Goal: Task Accomplishment & Management: Manage account settings

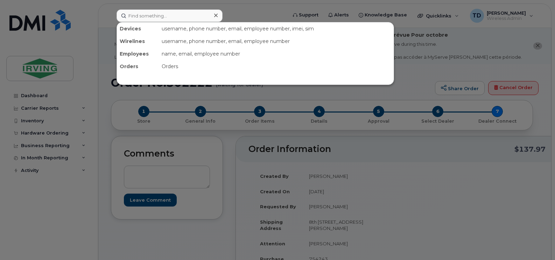
click at [188, 18] on input at bounding box center [170, 15] width 106 height 13
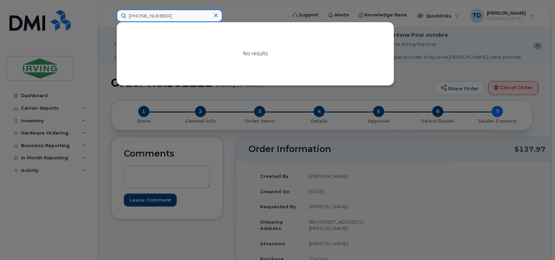
click at [156, 19] on input "506-282-3856" at bounding box center [170, 15] width 106 height 13
paste input "343-5352"
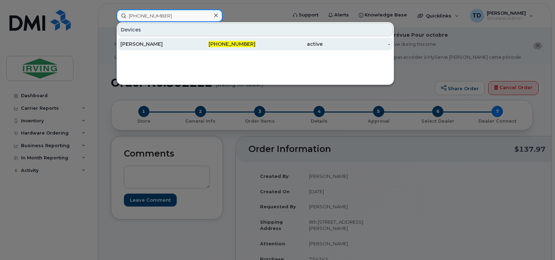
type input "506-343-5352"
click at [142, 44] on div "Asad Masood" at bounding box center [154, 44] width 68 height 7
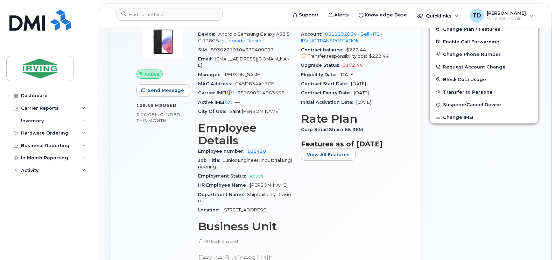
scroll to position [140, 0]
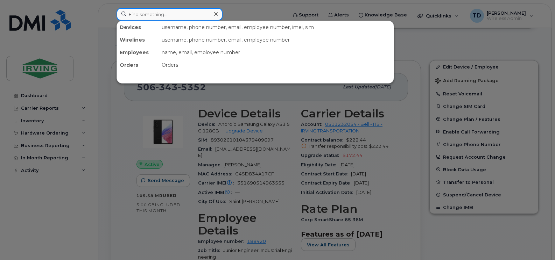
click at [193, 12] on input at bounding box center [170, 14] width 106 height 13
paste input "506-343-3167"
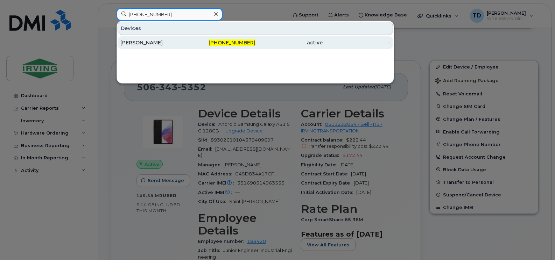
type input "506-343-3167"
click at [268, 43] on div "active" at bounding box center [289, 42] width 68 height 7
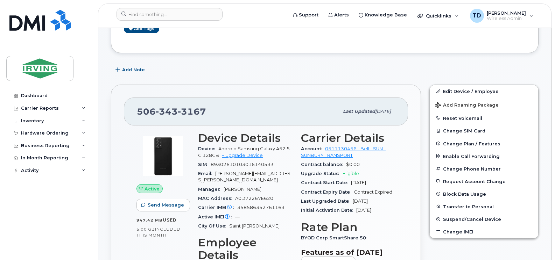
scroll to position [105, 0]
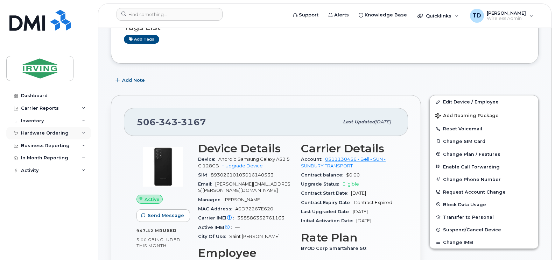
click at [84, 133] on icon at bounding box center [83, 133] width 3 height 3
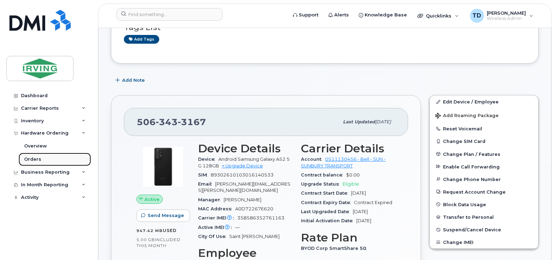
click at [37, 159] on div "Orders" at bounding box center [32, 159] width 17 height 6
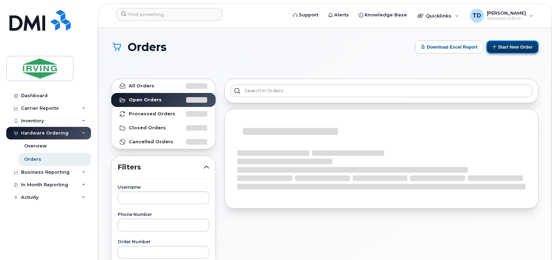
click at [522, 49] on button "Start New Order" at bounding box center [512, 47] width 52 height 13
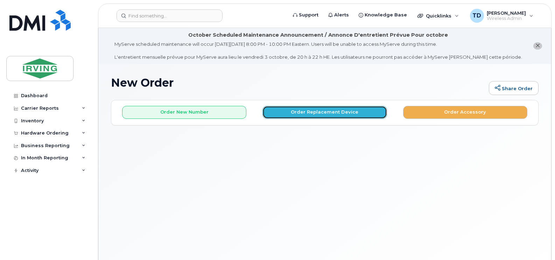
click at [310, 114] on button "Order Replacement Device" at bounding box center [324, 112] width 124 height 13
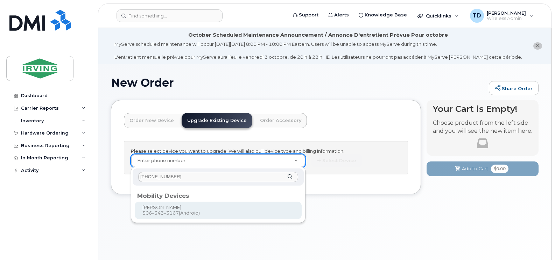
type input "506-343-3167"
type input "699683"
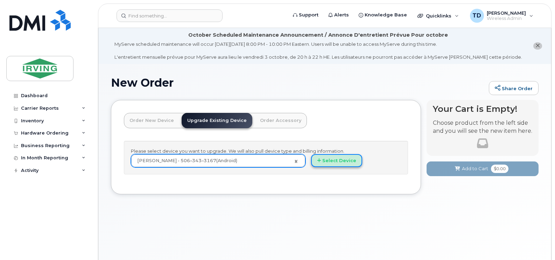
click at [339, 155] on button "Select Device" at bounding box center [336, 160] width 51 height 13
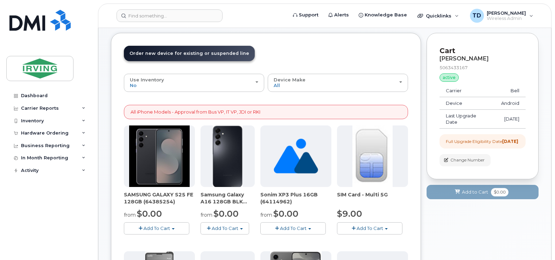
scroll to position [70, 0]
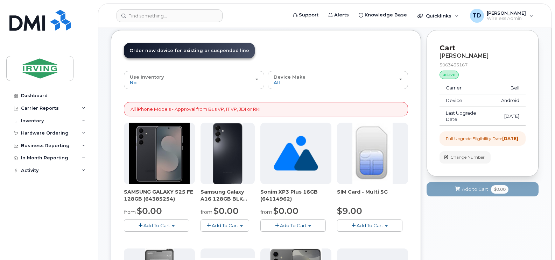
click at [162, 224] on span "Add To Cart" at bounding box center [156, 226] width 27 height 6
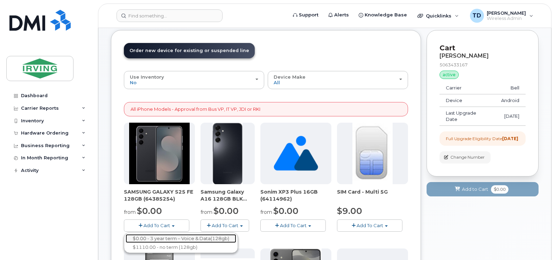
click at [177, 239] on link "$0.00 - 3 year term – Voice & Data(128gb)" at bounding box center [181, 238] width 111 height 9
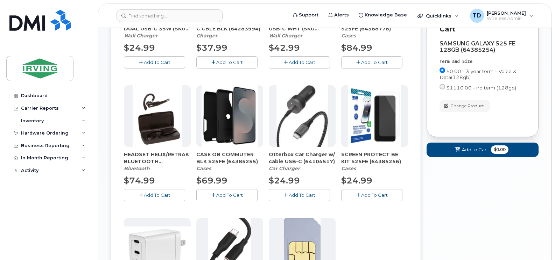
scroll to position [245, 0]
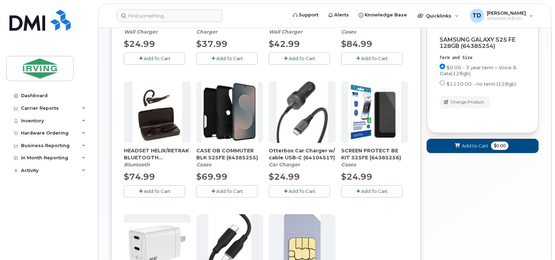
click at [225, 192] on span "Add To Cart" at bounding box center [229, 192] width 27 height 6
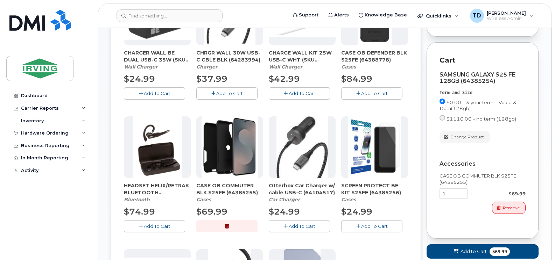
scroll to position [175, 0]
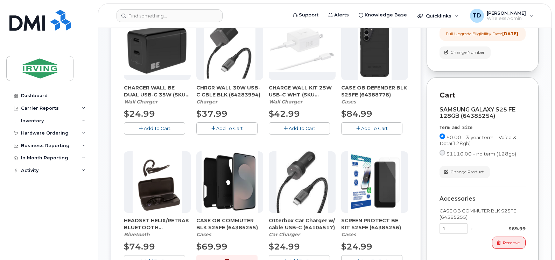
click at [155, 129] on span "Add To Cart" at bounding box center [157, 129] width 27 height 6
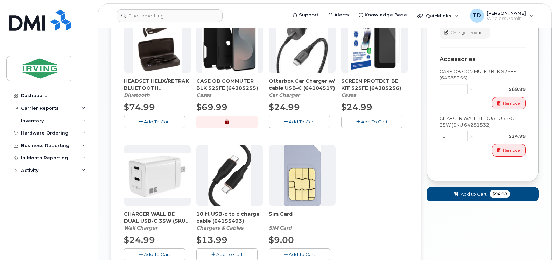
scroll to position [315, 0]
click at [370, 122] on span "Add To Cart" at bounding box center [374, 122] width 27 height 6
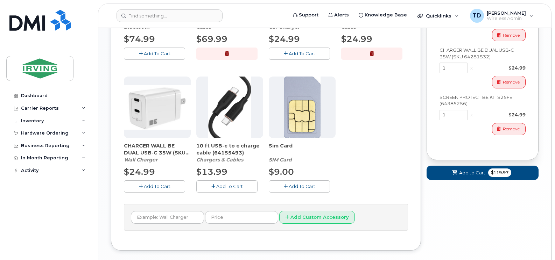
scroll to position [419, 0]
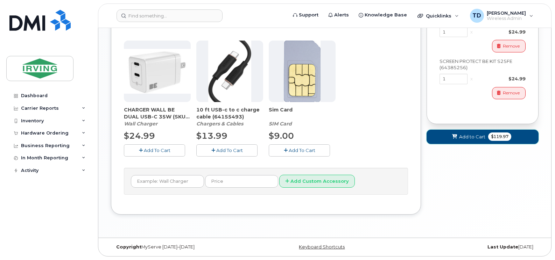
click at [494, 141] on span "$119.97" at bounding box center [499, 137] width 23 height 8
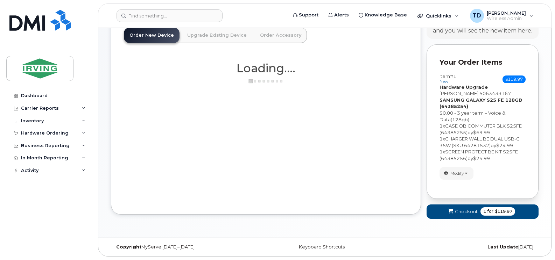
scroll to position [512, 0]
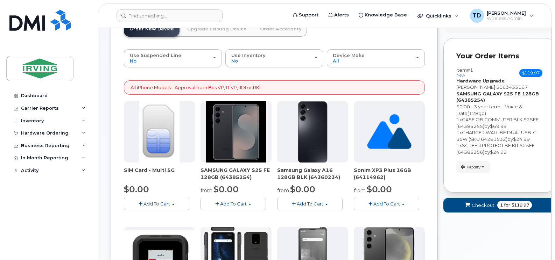
click at [486, 202] on button "Checkout 1 for $119.97" at bounding box center [499, 205] width 112 height 14
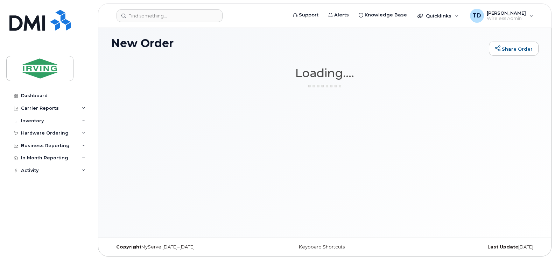
scroll to position [40, 0]
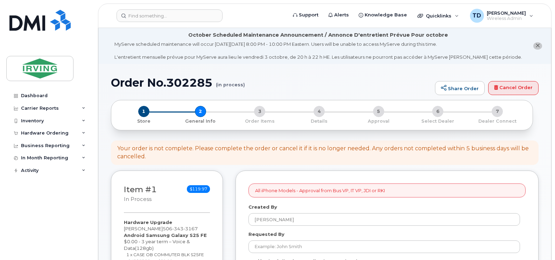
select select
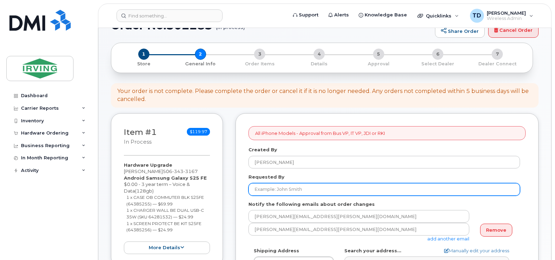
scroll to position [105, 0]
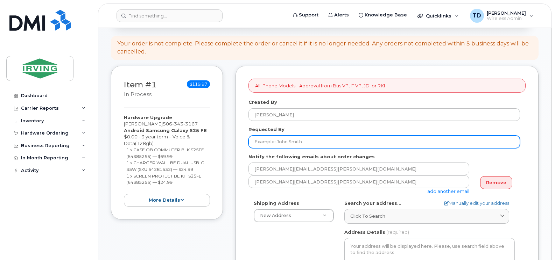
click at [303, 144] on input "Requested By" at bounding box center [384, 142] width 272 height 13
type input "[PERSON_NAME]"
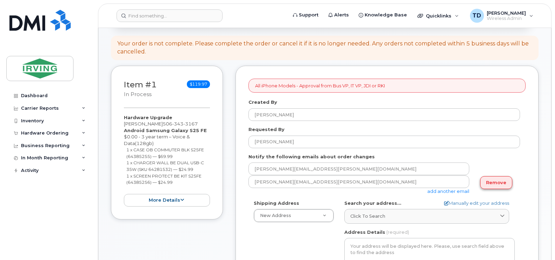
click at [495, 185] on link "Remove" at bounding box center [496, 182] width 32 height 13
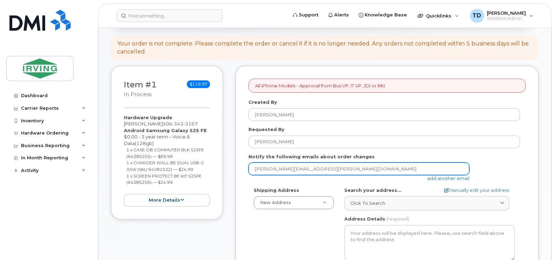
click at [301, 167] on input "[PERSON_NAME][EMAIL_ADDRESS][PERSON_NAME][DOMAIN_NAME]" at bounding box center [358, 169] width 221 height 13
type input "[EMAIL_ADDRESS][DOMAIN_NAME]"
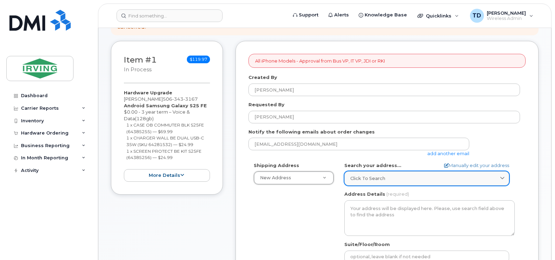
scroll to position [140, 0]
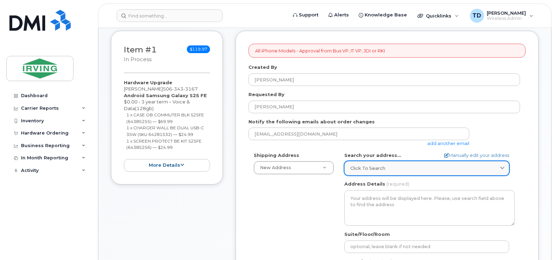
click at [375, 170] on span "Click to search" at bounding box center [367, 168] width 35 height 7
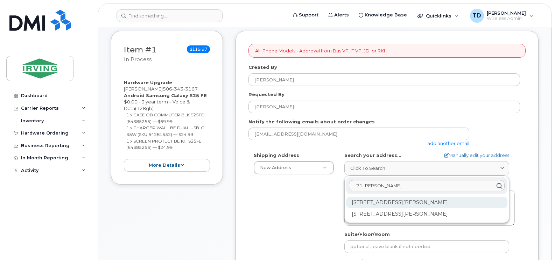
type input "71 [PERSON_NAME]"
click at [404, 199] on div "71 Alison Blvd Fredericton NB E3C 2N5" at bounding box center [426, 203] width 161 height 12
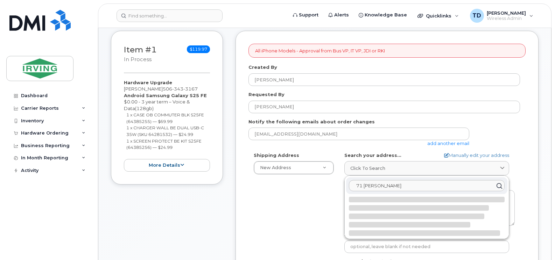
select select
type textarea "71 Alison Blvd FREDERICTON NB E3C 2N5 CANADA"
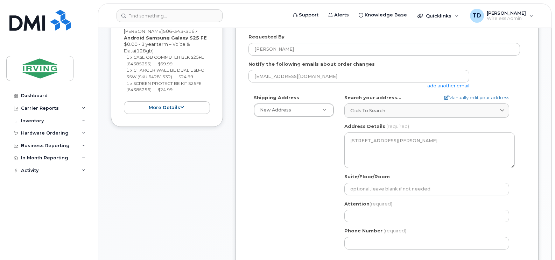
scroll to position [210, 0]
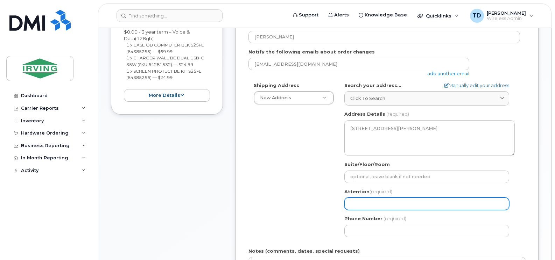
click at [373, 204] on input "Attention (required)" at bounding box center [426, 204] width 165 height 13
select select
type input "S"
select select
type input "Sh"
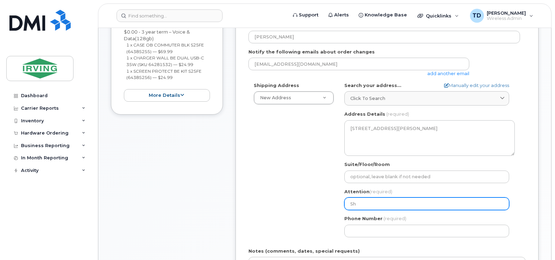
select select
type input "Sha"
select select
type input "Shaw"
select select
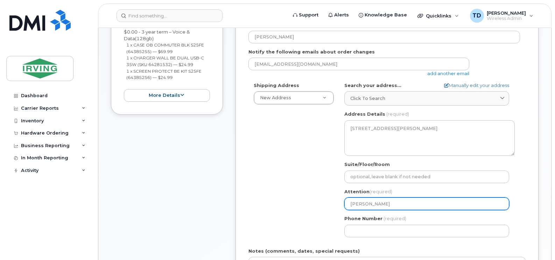
type input "Shawn"
select select
type input "Shawn P"
select select
type input "Shawn Pi"
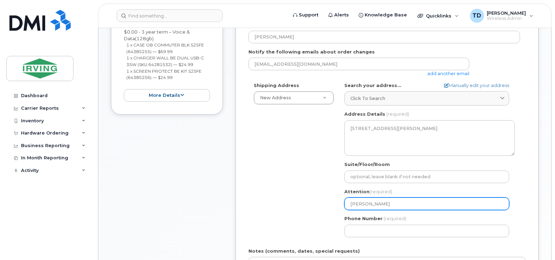
select select
type input "Shawn Pic"
select select
type input "Shawn Pick"
select select
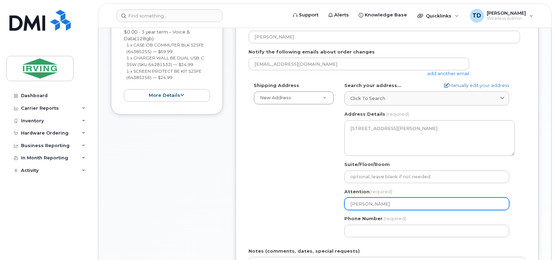
type input "Shawn Picka"
select select
type input "Shawn Pickar"
select select
type input "[PERSON_NAME]"
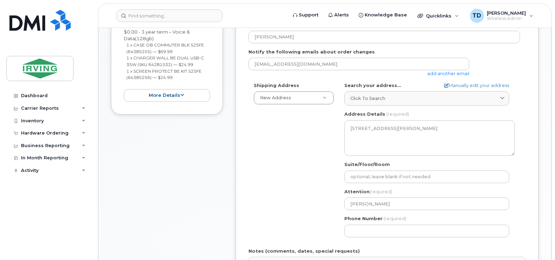
click at [301, 202] on div "Shipping Address New Address New Address 5-661 Welham Rd 380 Bayside Dr 485 McA…" at bounding box center [384, 162] width 272 height 161
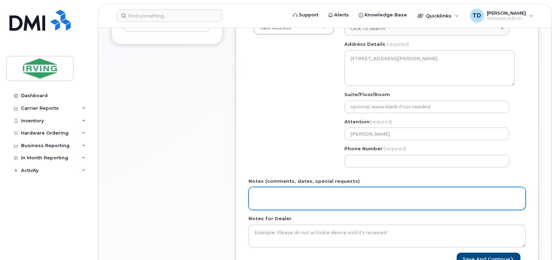
click at [316, 196] on textarea "Notes (comments, dates, special requests)" at bounding box center [386, 198] width 277 height 23
click at [298, 204] on textarea "Order #" at bounding box center [386, 198] width 277 height 23
paste textarea "5100133017"
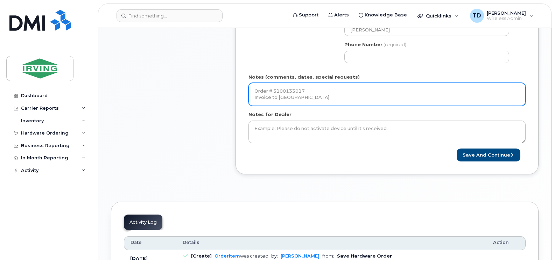
scroll to position [385, 0]
type textarea "Order # 5100133017 Invoice to [GEOGRAPHIC_DATA]"
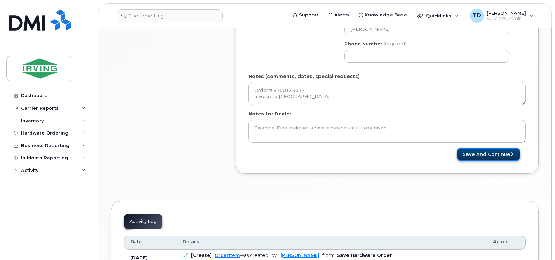
click at [490, 157] on button "Save and Continue" at bounding box center [489, 154] width 64 height 13
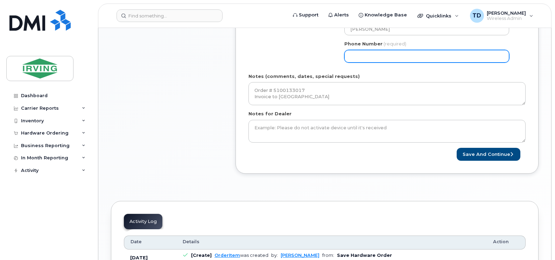
drag, startPoint x: 372, startPoint y: 55, endPoint x: 375, endPoint y: 57, distance: 3.9
click at [372, 55] on input "Phone Number" at bounding box center [426, 56] width 165 height 13
select select
type input "5063433167"
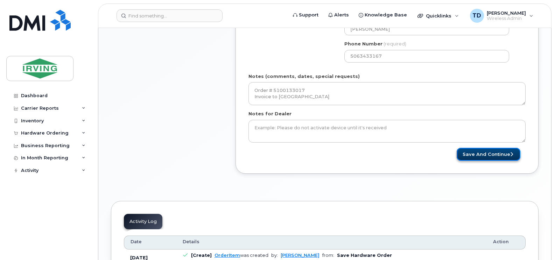
click at [474, 155] on button "Save and Continue" at bounding box center [489, 154] width 64 height 13
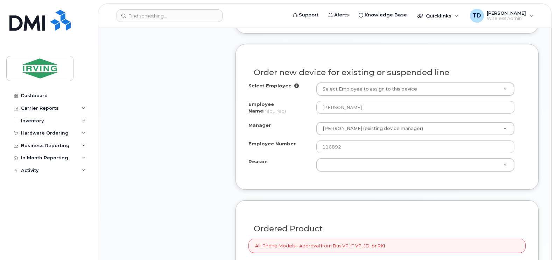
scroll to position [420, 0]
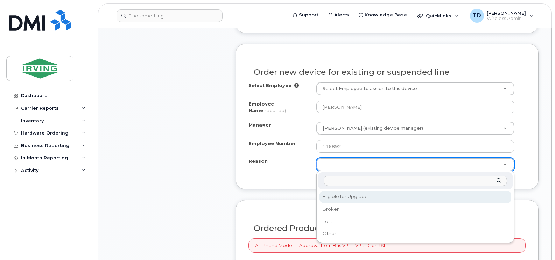
select select "eligible_for_upgrade"
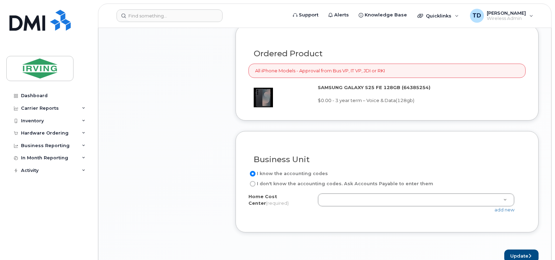
scroll to position [630, 0]
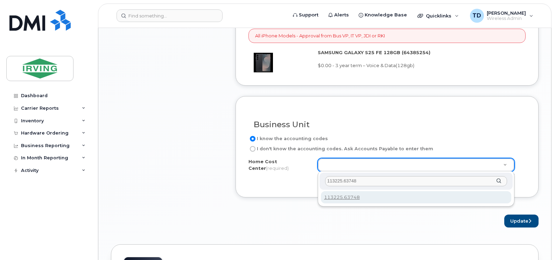
type input "113225.63748"
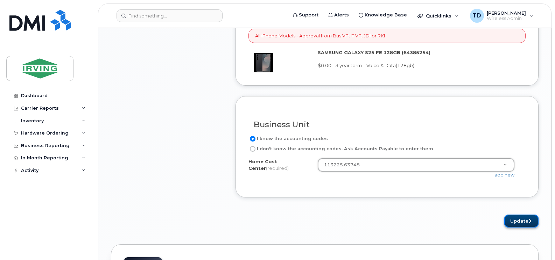
click at [520, 223] on button "Update" at bounding box center [521, 221] width 34 height 13
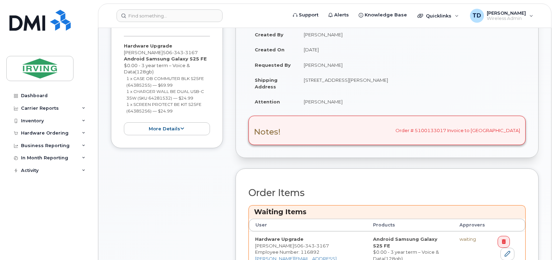
scroll to position [350, 0]
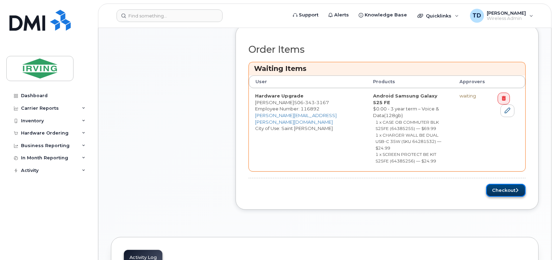
click at [504, 184] on button "Checkout" at bounding box center [506, 190] width 40 height 13
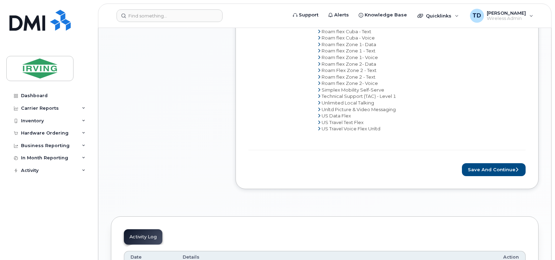
scroll to position [525, 0]
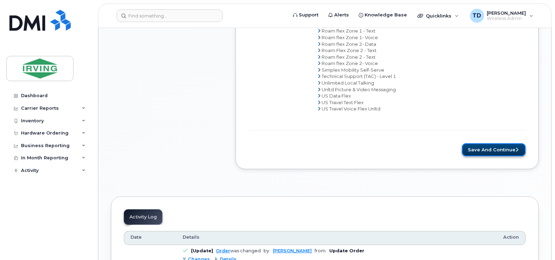
click at [485, 149] on button "Save and Continue" at bounding box center [494, 149] width 64 height 13
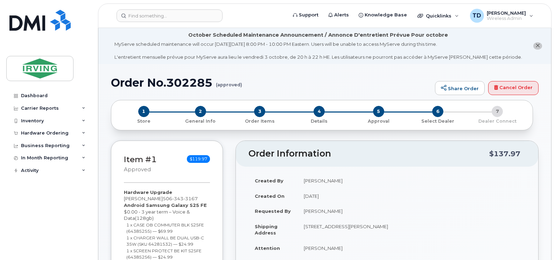
radio input "true"
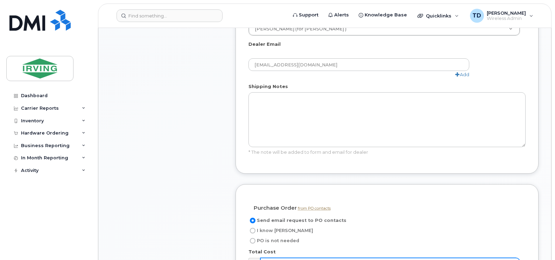
scroll to position [665, 0]
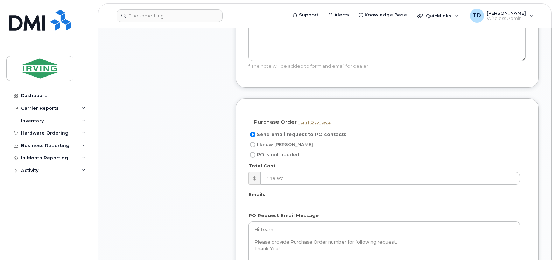
click at [270, 142] on span "I know PO" at bounding box center [285, 144] width 56 height 5
click at [255, 142] on input "I know PO" at bounding box center [253, 145] width 6 height 6
radio input "true"
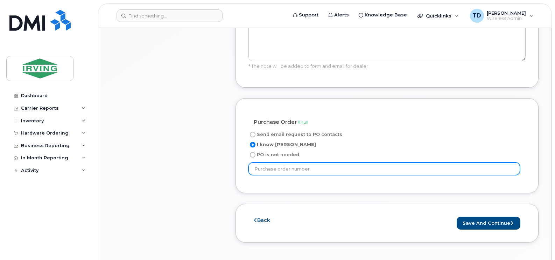
click at [306, 163] on input "text" at bounding box center [384, 169] width 272 height 13
type input "11242"
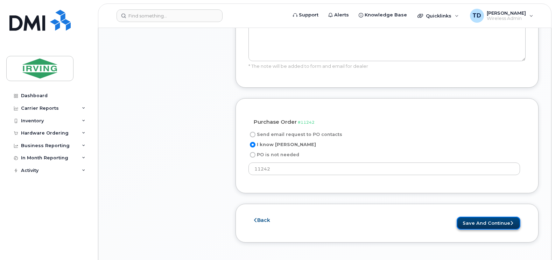
click at [495, 217] on button "Save and Continue" at bounding box center [489, 223] width 64 height 13
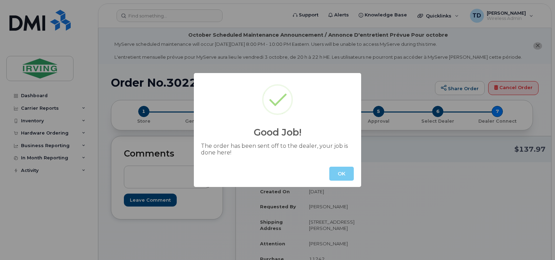
click at [338, 173] on button "OK" at bounding box center [341, 174] width 24 height 14
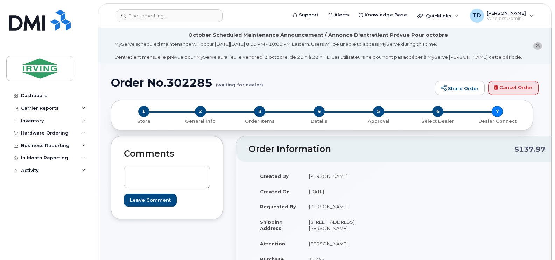
click at [190, 80] on h1 "Order No.302285 (waiting for dealer)" at bounding box center [271, 83] width 321 height 12
copy h1 "302285"
click at [153, 10] on input at bounding box center [170, 15] width 106 height 13
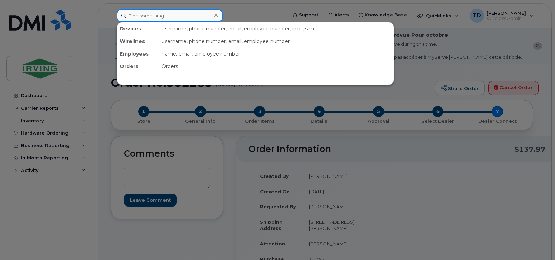
paste input "5063431947"
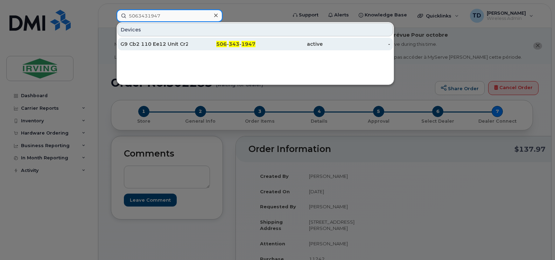
type input "5063431947"
click at [253, 45] on span "1947" at bounding box center [248, 44] width 14 height 6
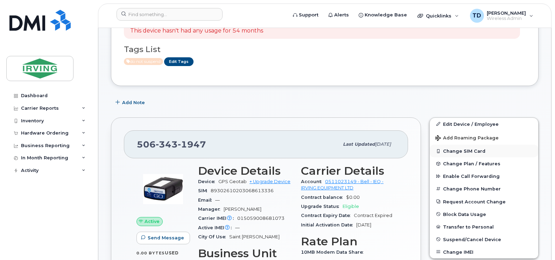
scroll to position [140, 0]
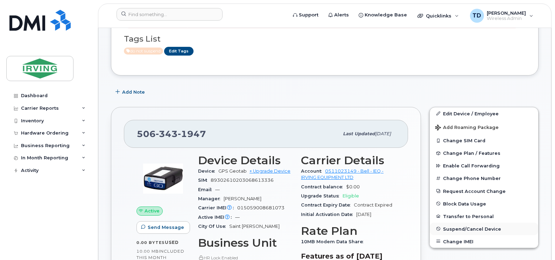
click at [473, 227] on span "Suspend/Cancel Device" at bounding box center [472, 228] width 58 height 5
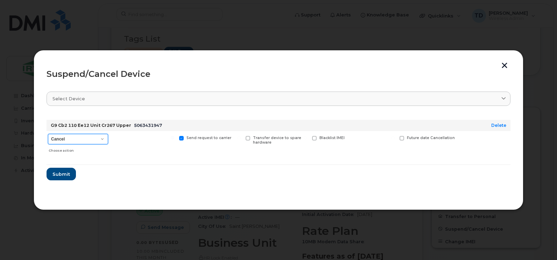
click at [79, 139] on select "Cancel Suspend - Extend Suspension Suspend - Reduced Rate Suspend - Full Rate S…" at bounding box center [78, 139] width 60 height 10
click at [189, 66] on header "Suspend/Cancel Device" at bounding box center [279, 74] width 464 height 22
click at [60, 167] on form "G9 Cb2 110 Ee12 Unit Cr267 Upper 5063431947 Delete Cancel Suspend - Extend Susp…" at bounding box center [279, 147] width 464 height 66
drag, startPoint x: 62, startPoint y: 173, endPoint x: 99, endPoint y: 177, distance: 37.4
click at [62, 173] on span "Submit" at bounding box center [60, 174] width 17 height 7
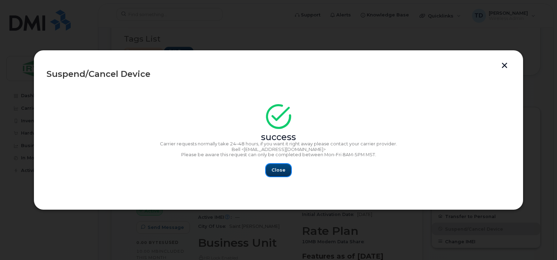
click at [276, 173] on span "Close" at bounding box center [279, 170] width 14 height 7
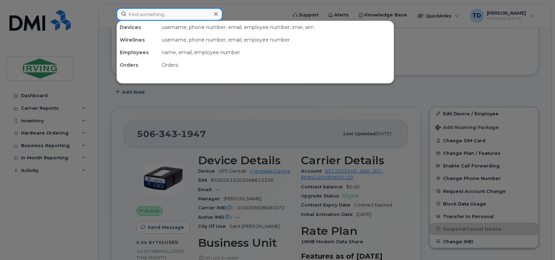
click at [147, 17] on input at bounding box center [170, 14] width 106 height 13
paste input "5063437274"
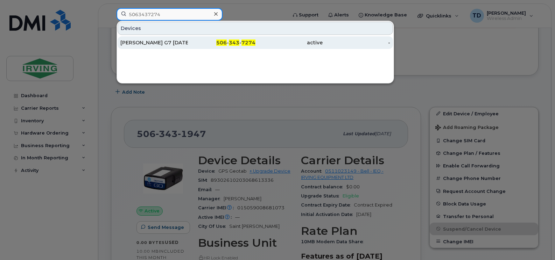
type input "5063437274"
click at [224, 44] on span "506" at bounding box center [221, 43] width 10 height 6
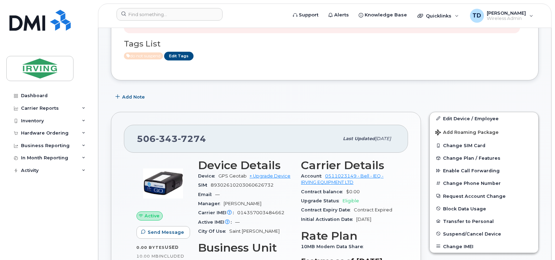
scroll to position [140, 0]
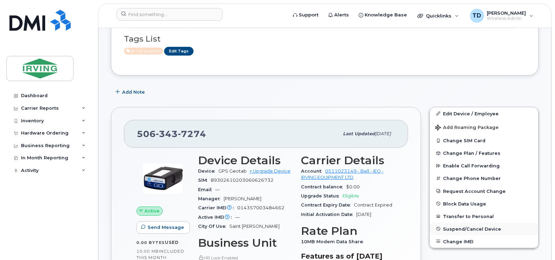
click at [471, 226] on span "Suspend/Cancel Device" at bounding box center [472, 228] width 58 height 5
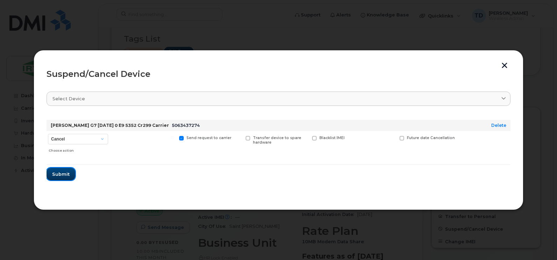
click at [58, 174] on span "Submit" at bounding box center [60, 174] width 17 height 7
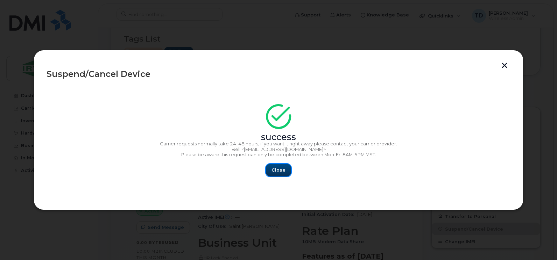
click at [274, 167] on button "Close" at bounding box center [278, 170] width 25 height 13
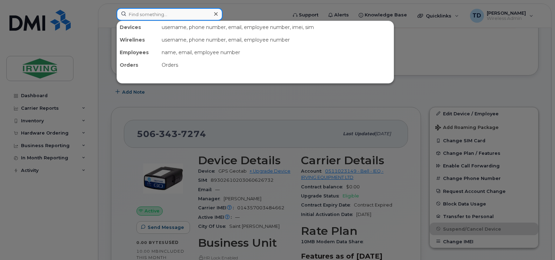
click at [146, 16] on input at bounding box center [170, 14] width 106 height 13
paste input "5063498507"
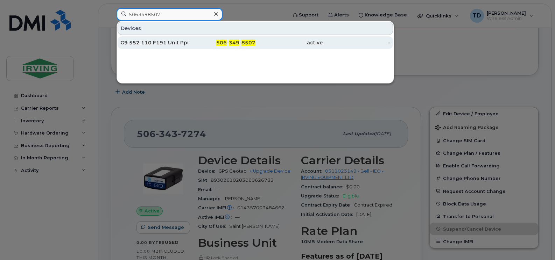
type input "5063498507"
click at [226, 42] on span "506" at bounding box center [221, 43] width 10 height 6
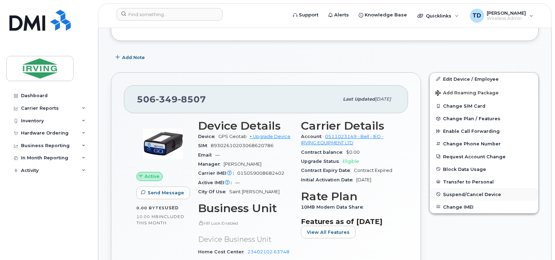
scroll to position [175, 0]
click at [467, 196] on span "Suspend/Cancel Device" at bounding box center [472, 193] width 58 height 5
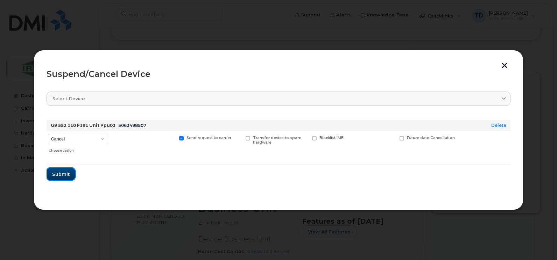
click at [62, 174] on span "Submit" at bounding box center [60, 174] width 17 height 7
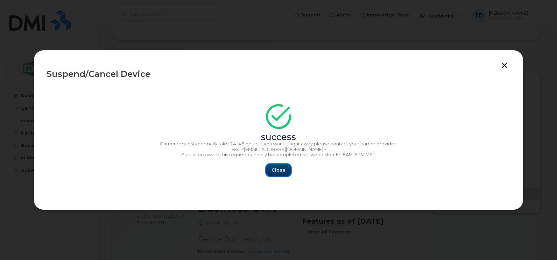
click at [274, 174] on span "Close" at bounding box center [279, 170] width 14 height 7
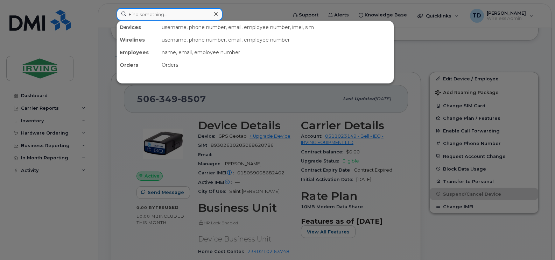
click at [141, 15] on input at bounding box center [170, 14] width 106 height 13
paste input "5063498506"
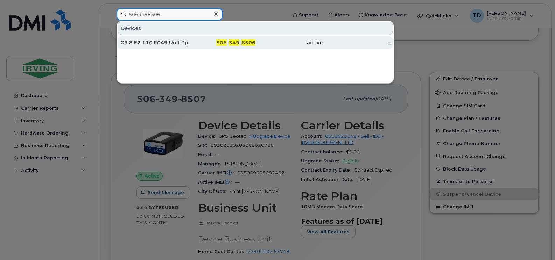
type input "5063498506"
click at [179, 42] on div "G9 8 E2 110 F049 Unit Ppu02" at bounding box center [154, 42] width 68 height 7
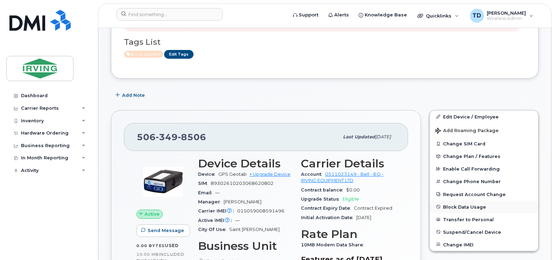
scroll to position [140, 0]
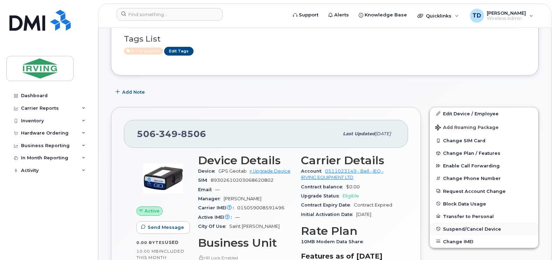
click at [462, 228] on span "Suspend/Cancel Device" at bounding box center [472, 228] width 58 height 5
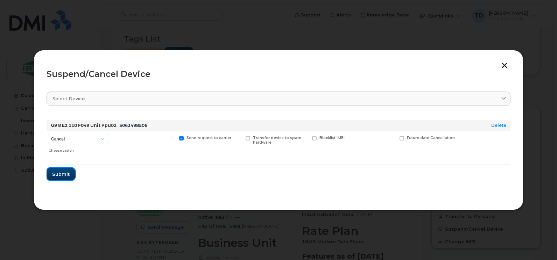
click at [64, 178] on button "Submit" at bounding box center [61, 174] width 29 height 13
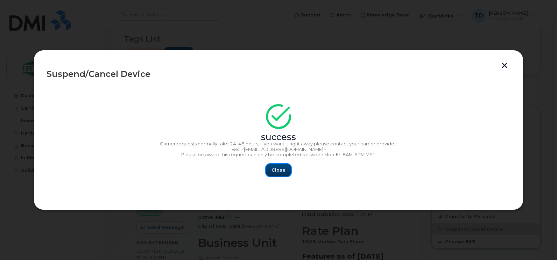
click at [278, 173] on span "Close" at bounding box center [279, 170] width 14 height 7
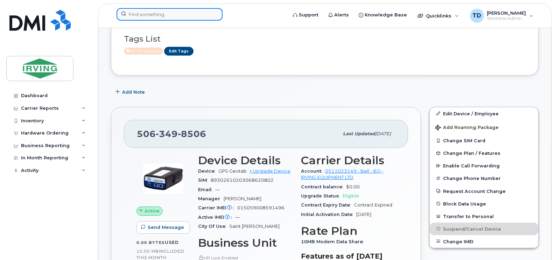
click at [173, 14] on input at bounding box center [170, 14] width 106 height 13
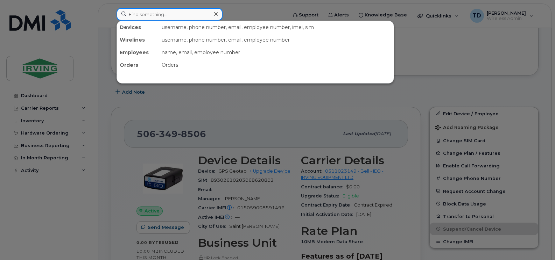
paste input "5063432473"
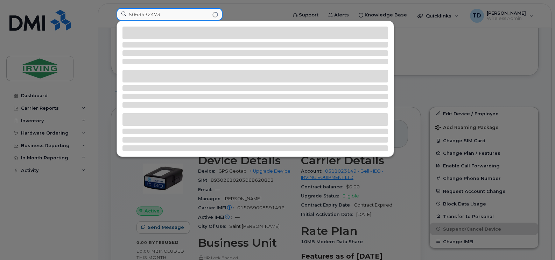
type input "5063432473"
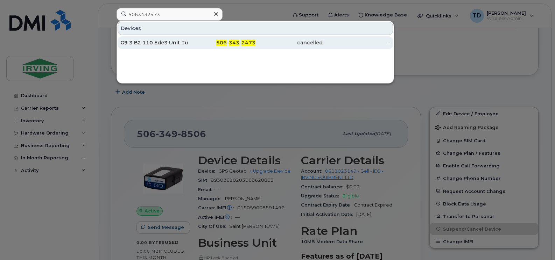
click at [236, 43] on span "343" at bounding box center [234, 43] width 10 height 6
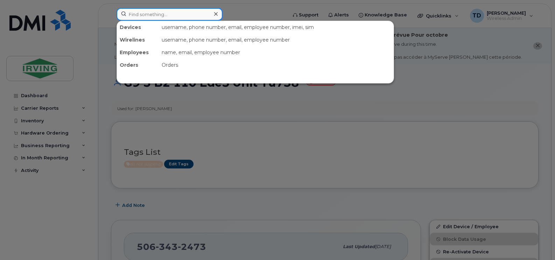
click at [160, 14] on input at bounding box center [170, 14] width 106 height 13
paste input "5063269114"
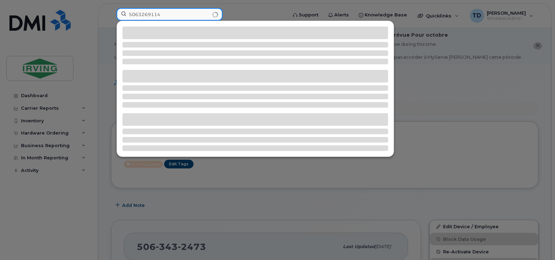
type input "5063269114"
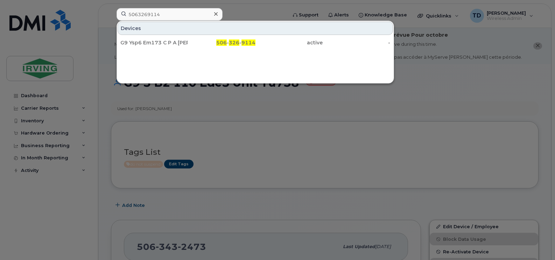
drag, startPoint x: 238, startPoint y: 45, endPoint x: 552, endPoint y: 50, distance: 313.5
click at [238, 45] on span "326" at bounding box center [234, 43] width 10 height 6
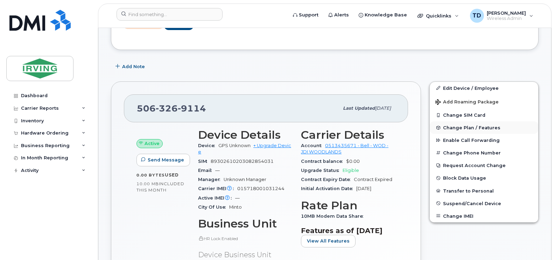
scroll to position [175, 0]
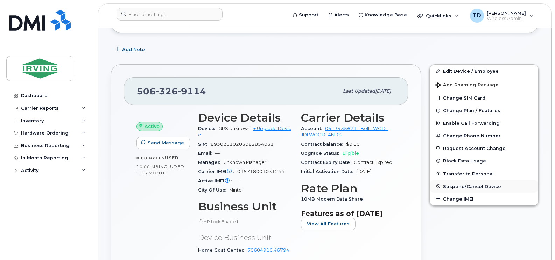
click at [470, 184] on span "Suspend/Cancel Device" at bounding box center [472, 186] width 58 height 5
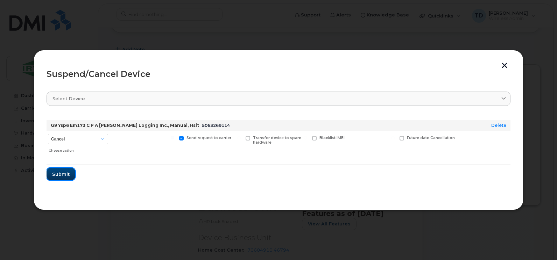
click at [66, 173] on span "Submit" at bounding box center [60, 174] width 17 height 7
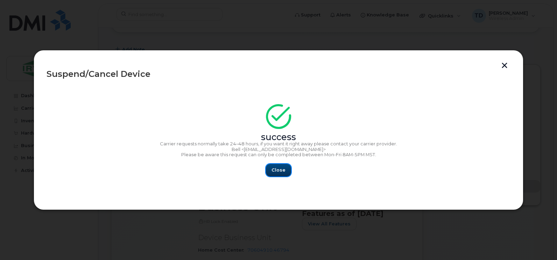
click at [281, 169] on span "Close" at bounding box center [279, 170] width 14 height 7
